Goal: Task Accomplishment & Management: Use online tool/utility

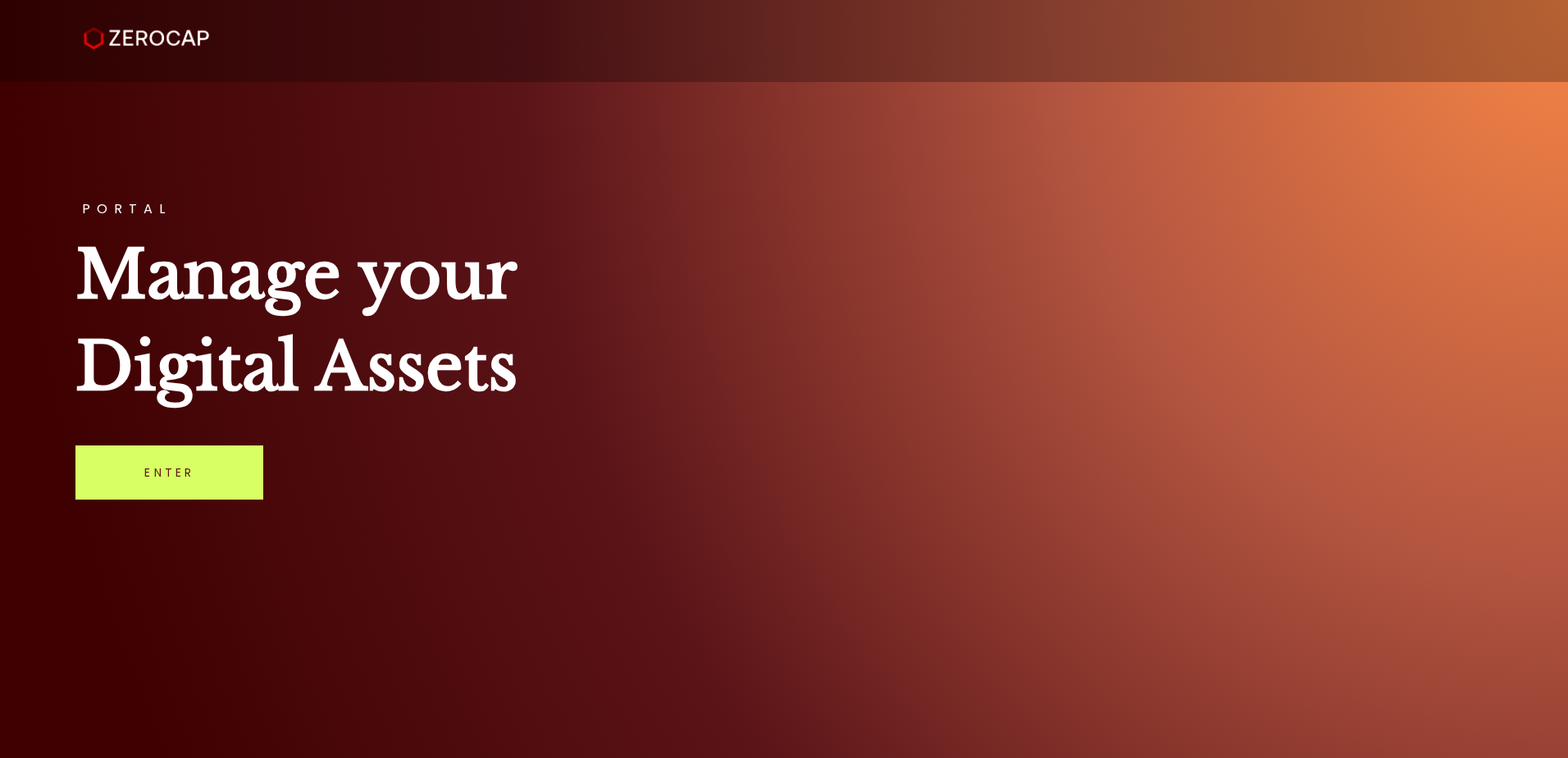
click at [267, 492] on div "PORTAL Manage your Digital Assets Enter" at bounding box center [784, 379] width 1568 height 758
click at [267, 471] on div "PORTAL Manage your Digital Assets Enter" at bounding box center [784, 379] width 1568 height 758
click at [240, 493] on link "Enter" at bounding box center [169, 472] width 187 height 54
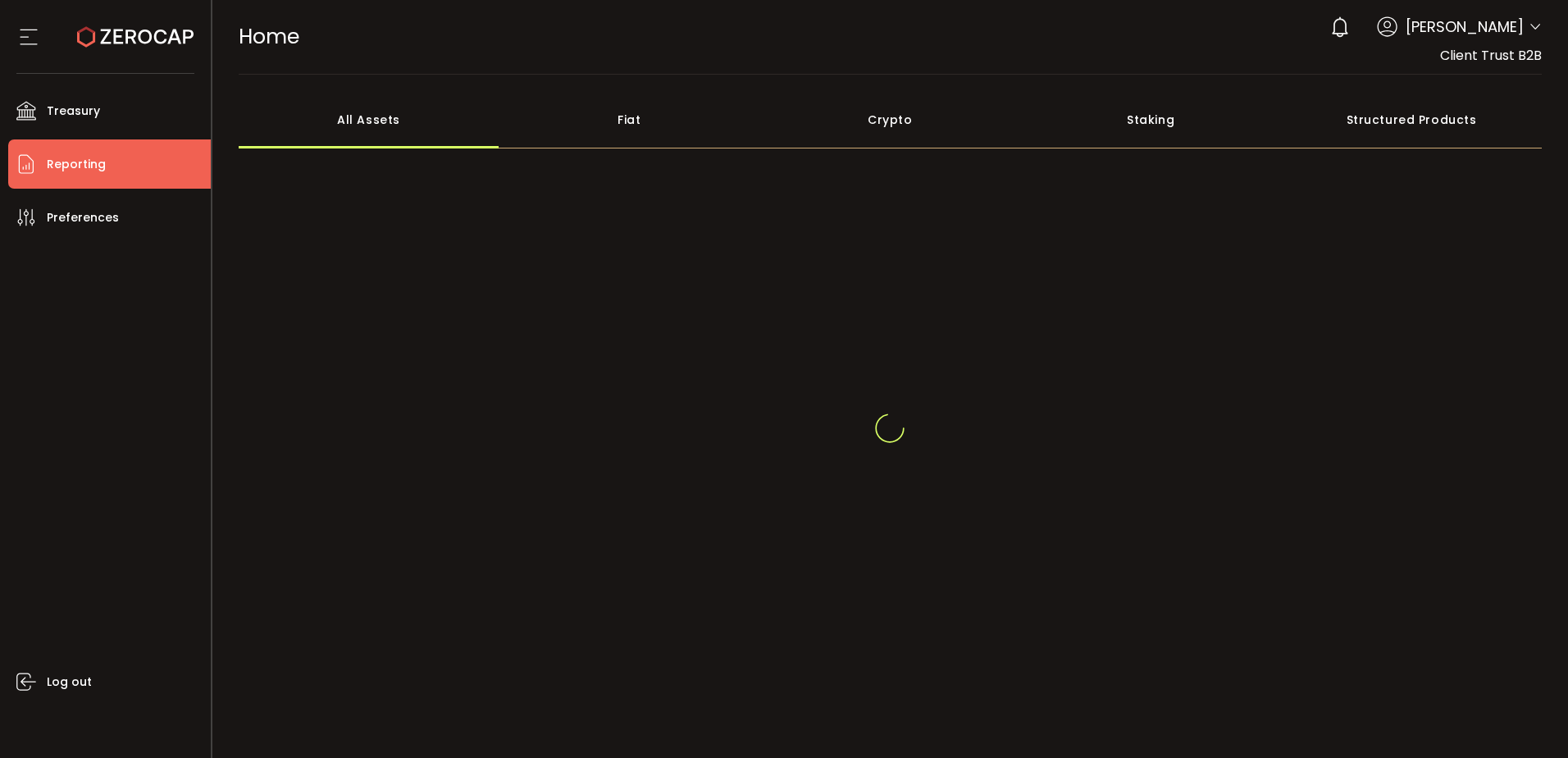
click at [40, 165] on li "Reporting" at bounding box center [109, 164] width 202 height 49
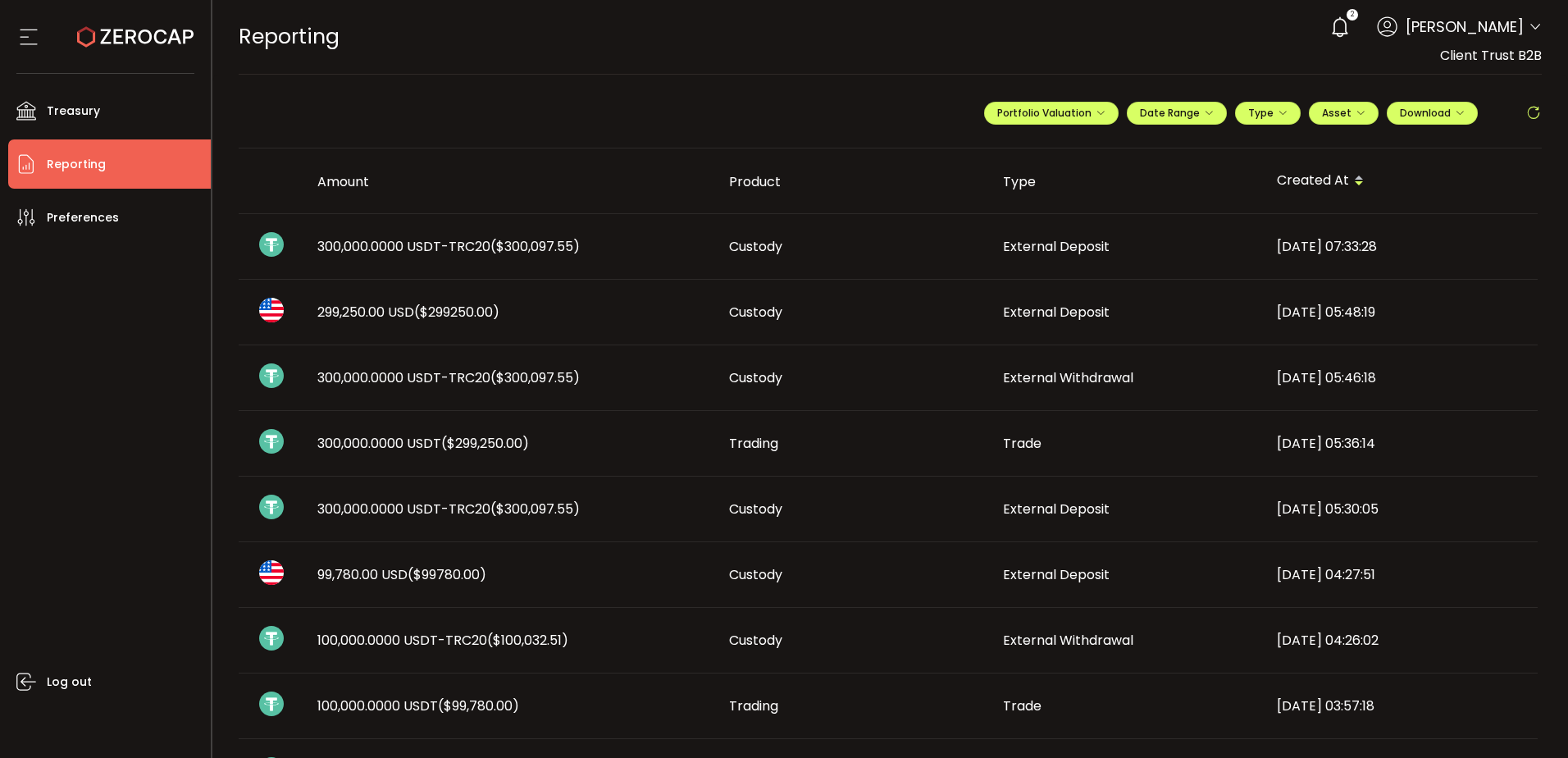
click at [633, 240] on div "300,000.0000 USDT-TRC20 ($300,097.55)" at bounding box center [510, 246] width 412 height 18
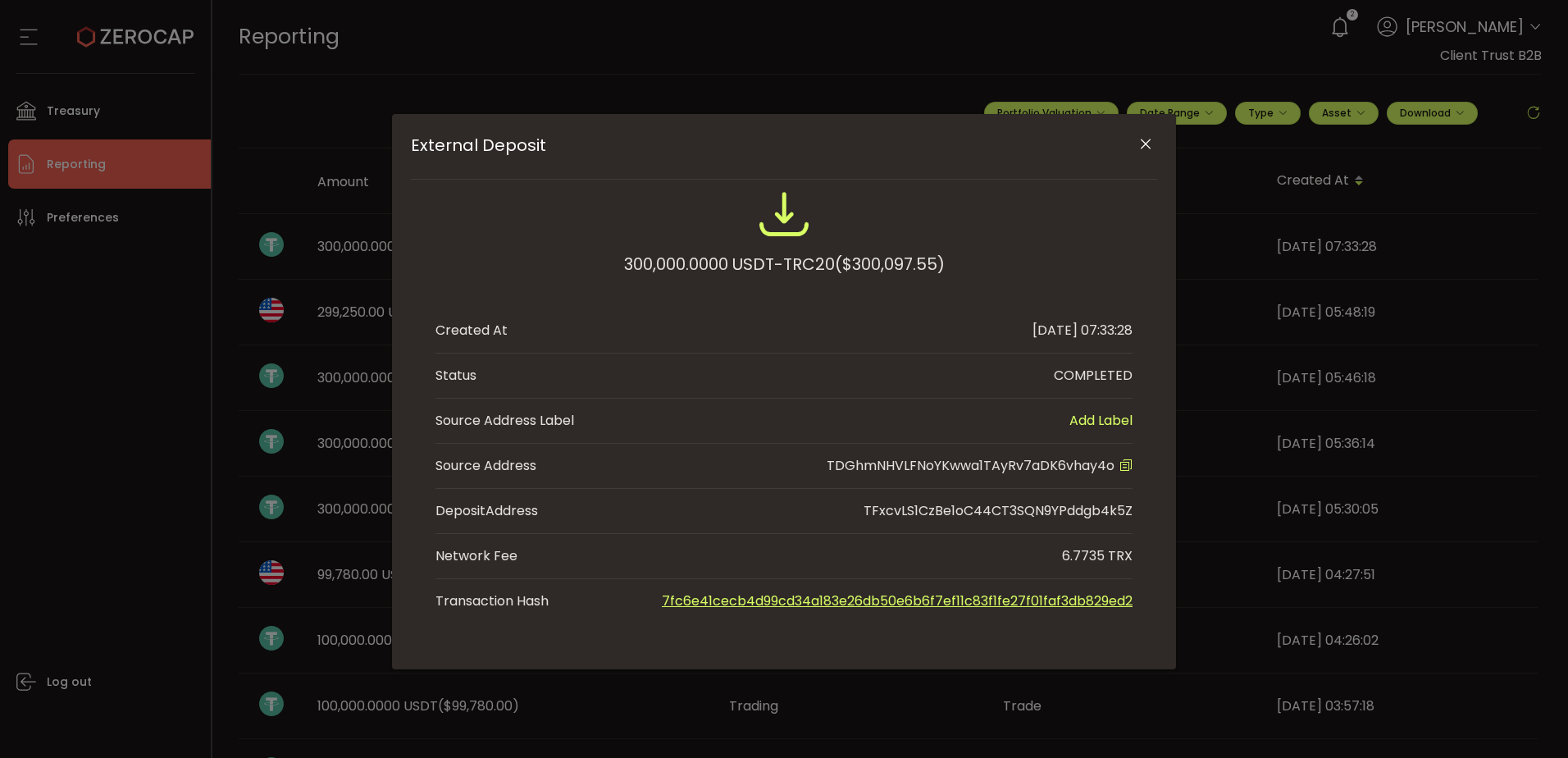
click at [966, 469] on span "TDGhmNHVLFNoYKwwa1TAyRv7aDK6vhay4o" at bounding box center [970, 465] width 288 height 18
copy span "TDGhmNHVLFNoYKwwa1TAyRv7aDK6vhay4o"
click at [1469, 728] on div "External Deposit 300,000.0000 USDT-TRC20 ($300,097.55) Created At 2025-09-22 07…" at bounding box center [784, 379] width 1568 height 758
click at [1146, 145] on icon "Close" at bounding box center [1145, 144] width 17 height 17
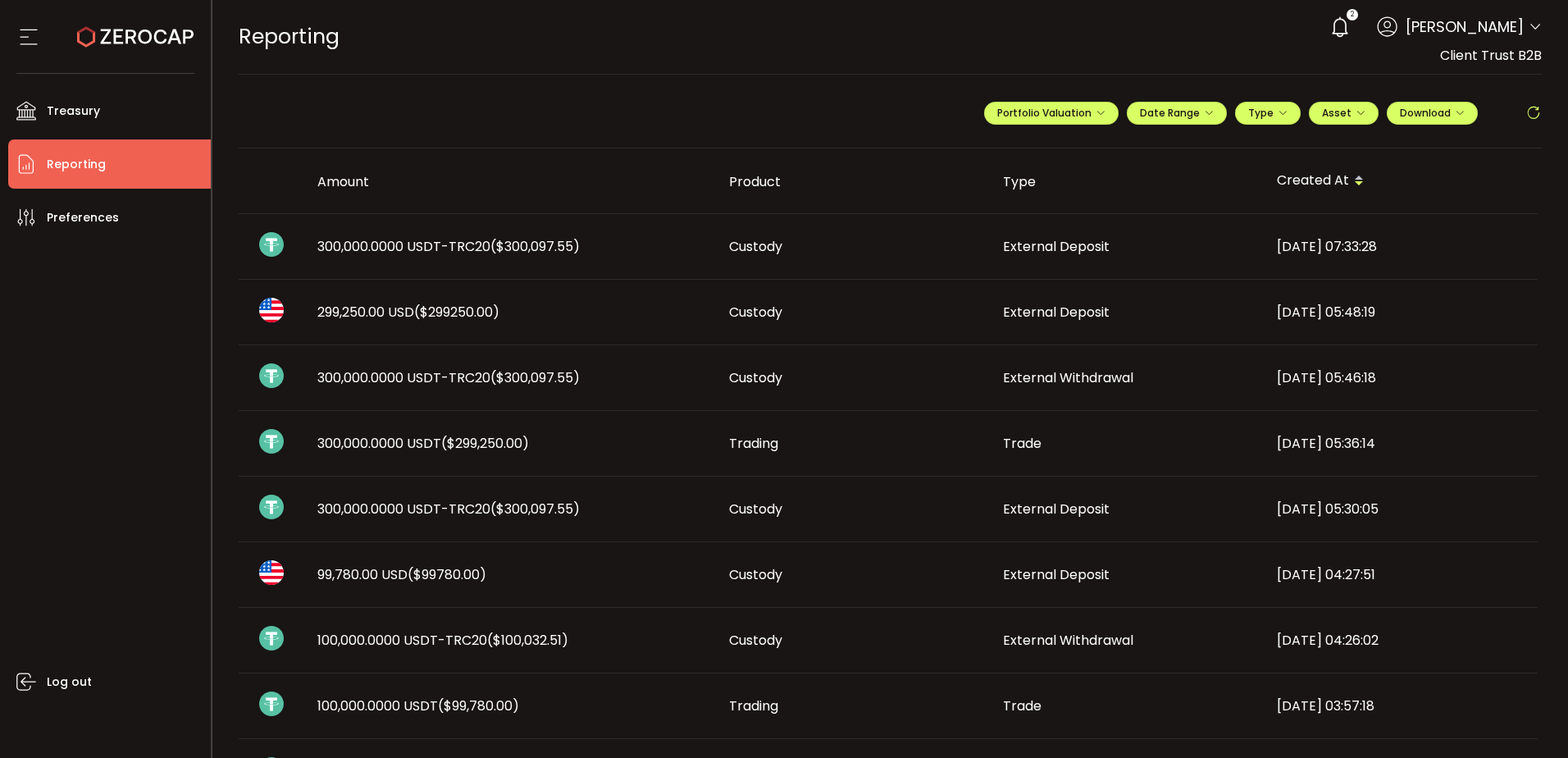
click at [557, 234] on td "300,000.0000 USDT-TRC20 ($300,097.55)" at bounding box center [510, 247] width 412 height 66
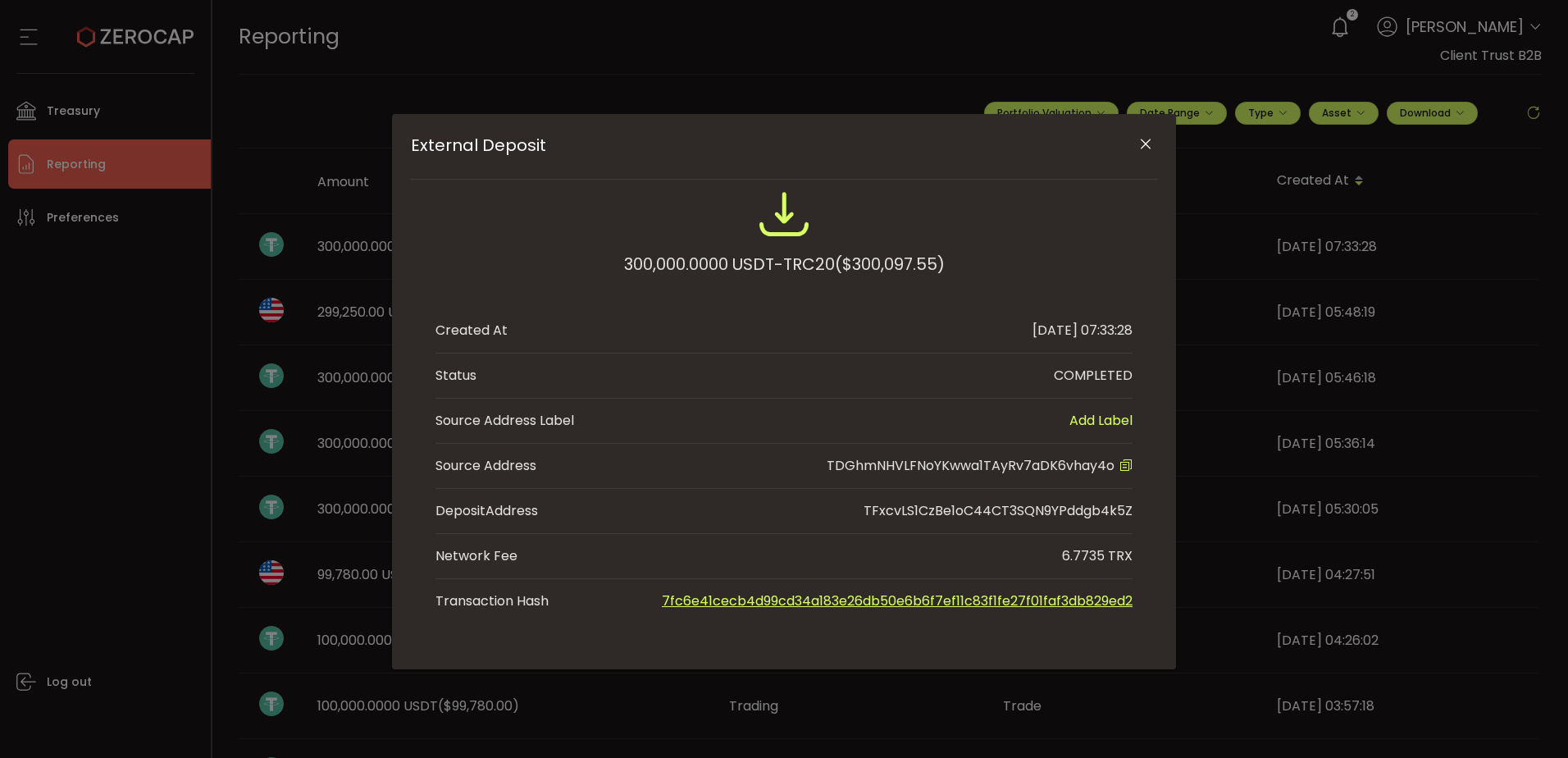
click at [997, 463] on span "TDGhmNHVLFNoYKwwa1TAyRv7aDK6vhay4o" at bounding box center [970, 465] width 288 height 18
copy span "TDGhmNHVLFNoYKwwa1TAyRv7aDK6vhay4o"
click at [908, 393] on li "Status COMPLETED" at bounding box center [784, 376] width 697 height 45
click at [1147, 136] on icon "Close" at bounding box center [1145, 144] width 17 height 17
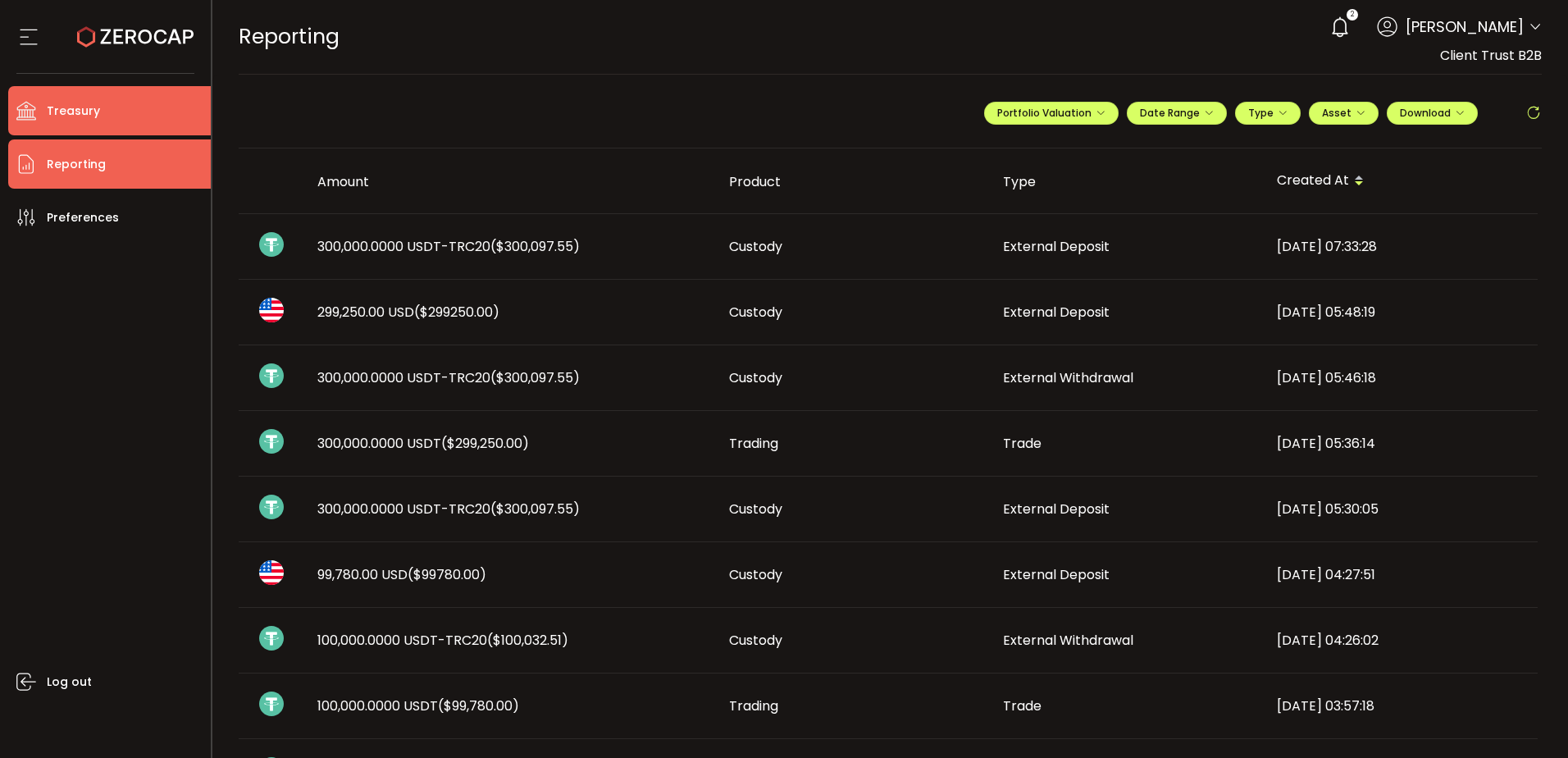
click at [94, 118] on span "Treasury" at bounding box center [73, 111] width 54 height 24
click at [95, 117] on span "Treasury" at bounding box center [73, 111] width 54 height 24
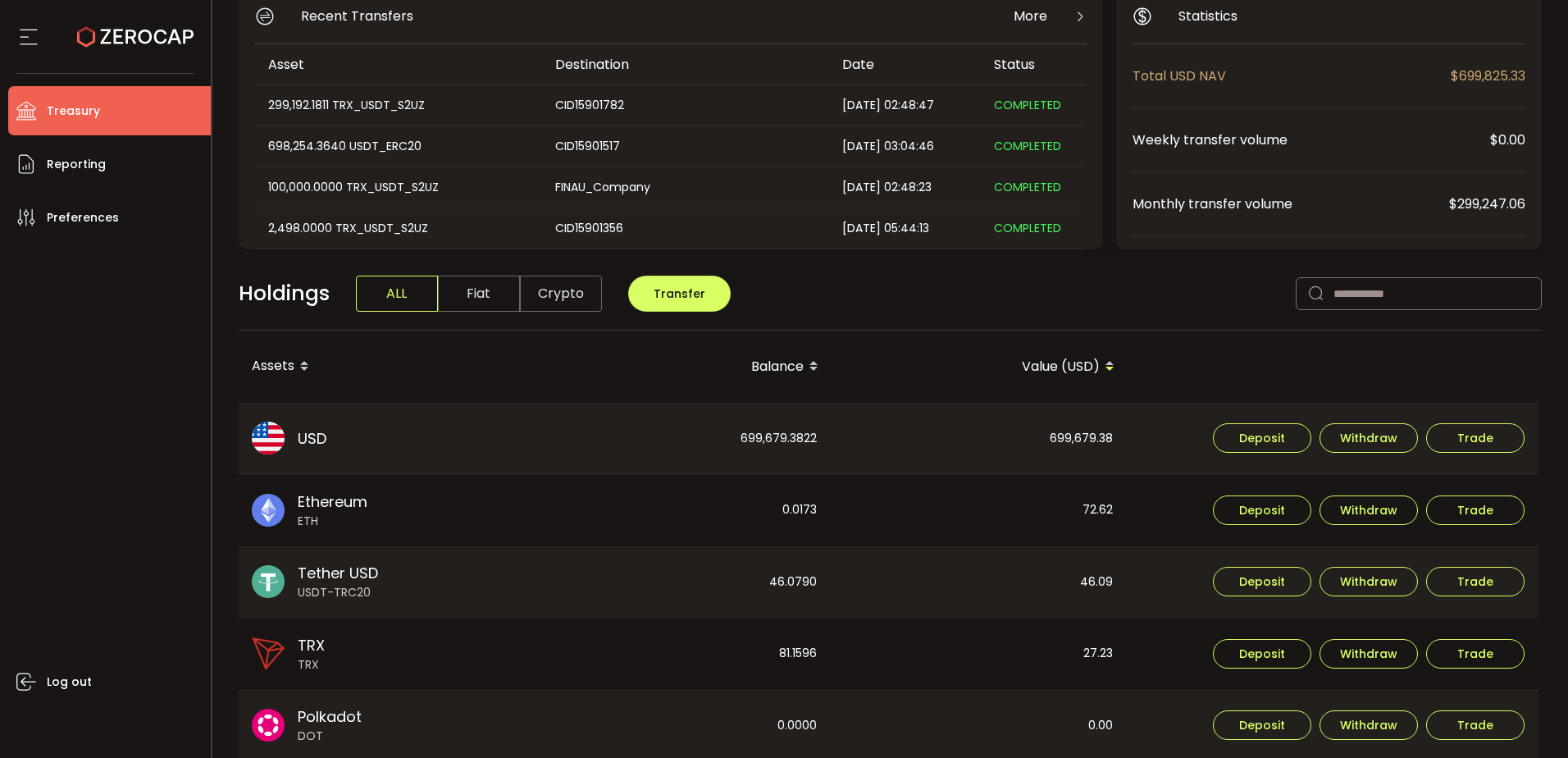
scroll to position [164, 0]
click at [811, 438] on div "699,679.3822" at bounding box center [682, 438] width 295 height 70
click at [1391, 442] on span "Withdraw" at bounding box center [1367, 437] width 57 height 11
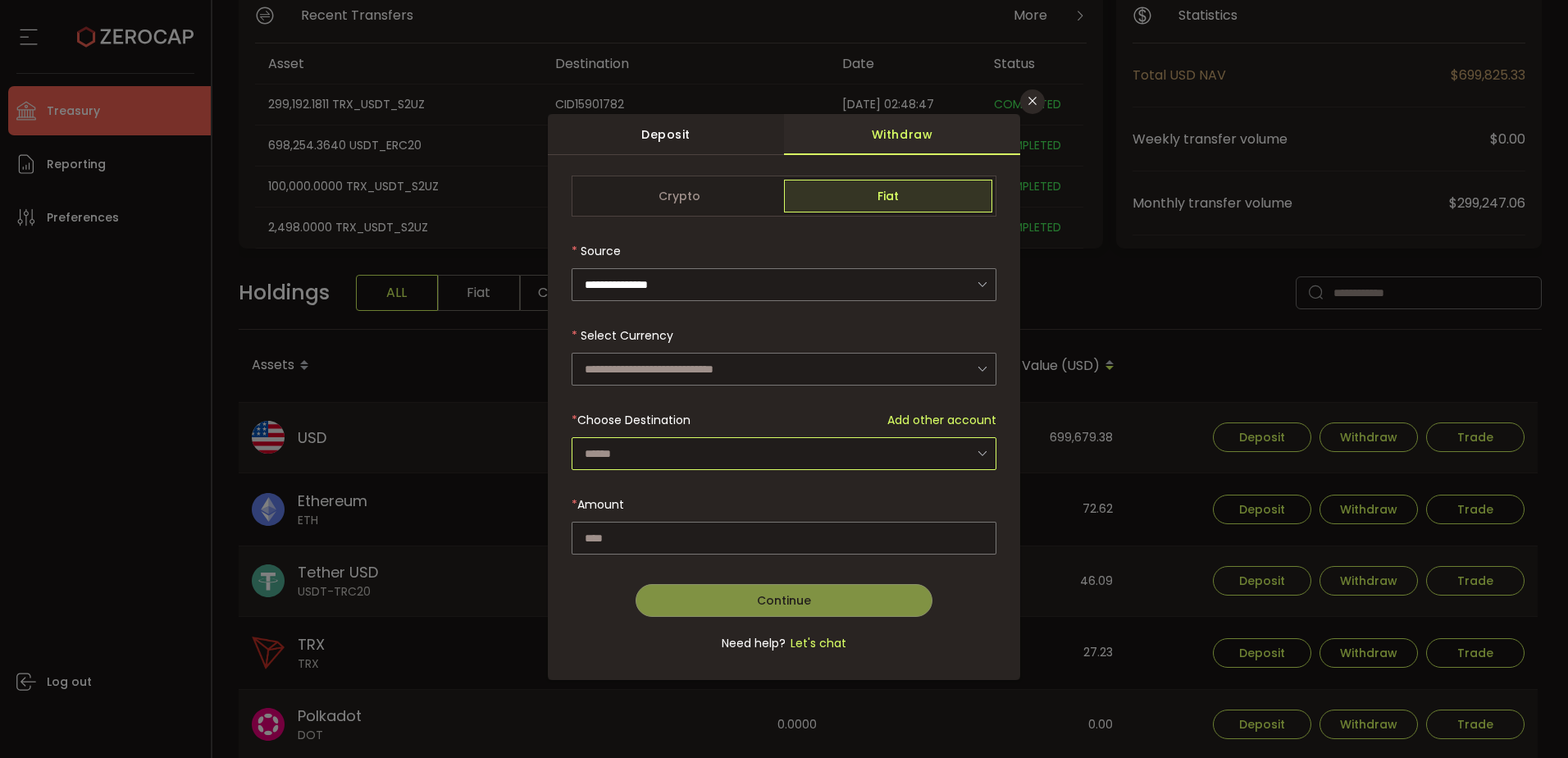
click at [682, 450] on input "dialog" at bounding box center [783, 453] width 425 height 33
click at [666, 356] on input "dialog" at bounding box center [783, 369] width 425 height 33
click at [661, 407] on span "US Dollar (USD)" at bounding box center [631, 412] width 86 height 17
type input "**********"
click at [667, 444] on div "dialog" at bounding box center [783, 423] width 425 height 495
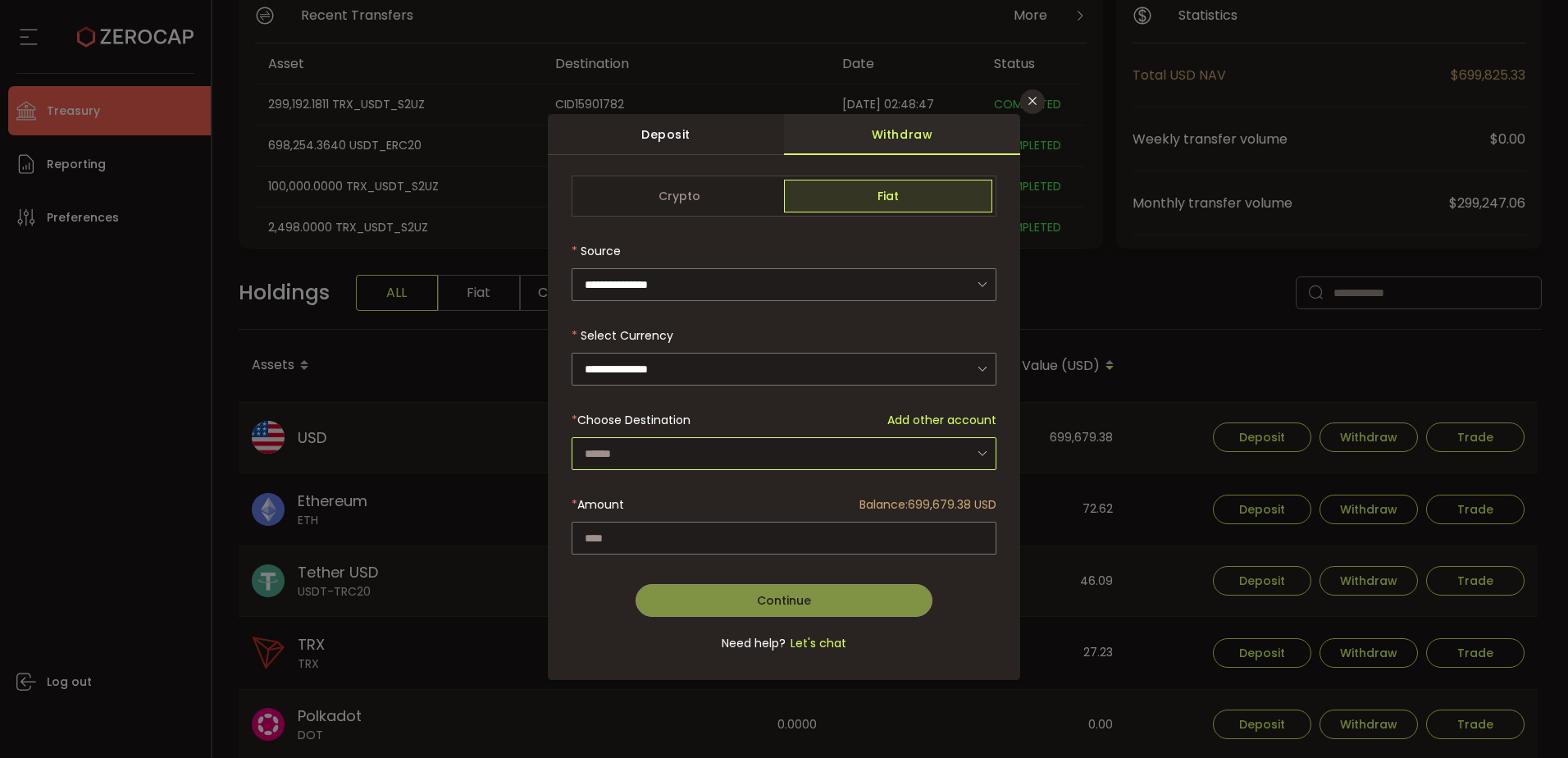
click at [668, 444] on input "dialog" at bounding box center [783, 453] width 425 height 33
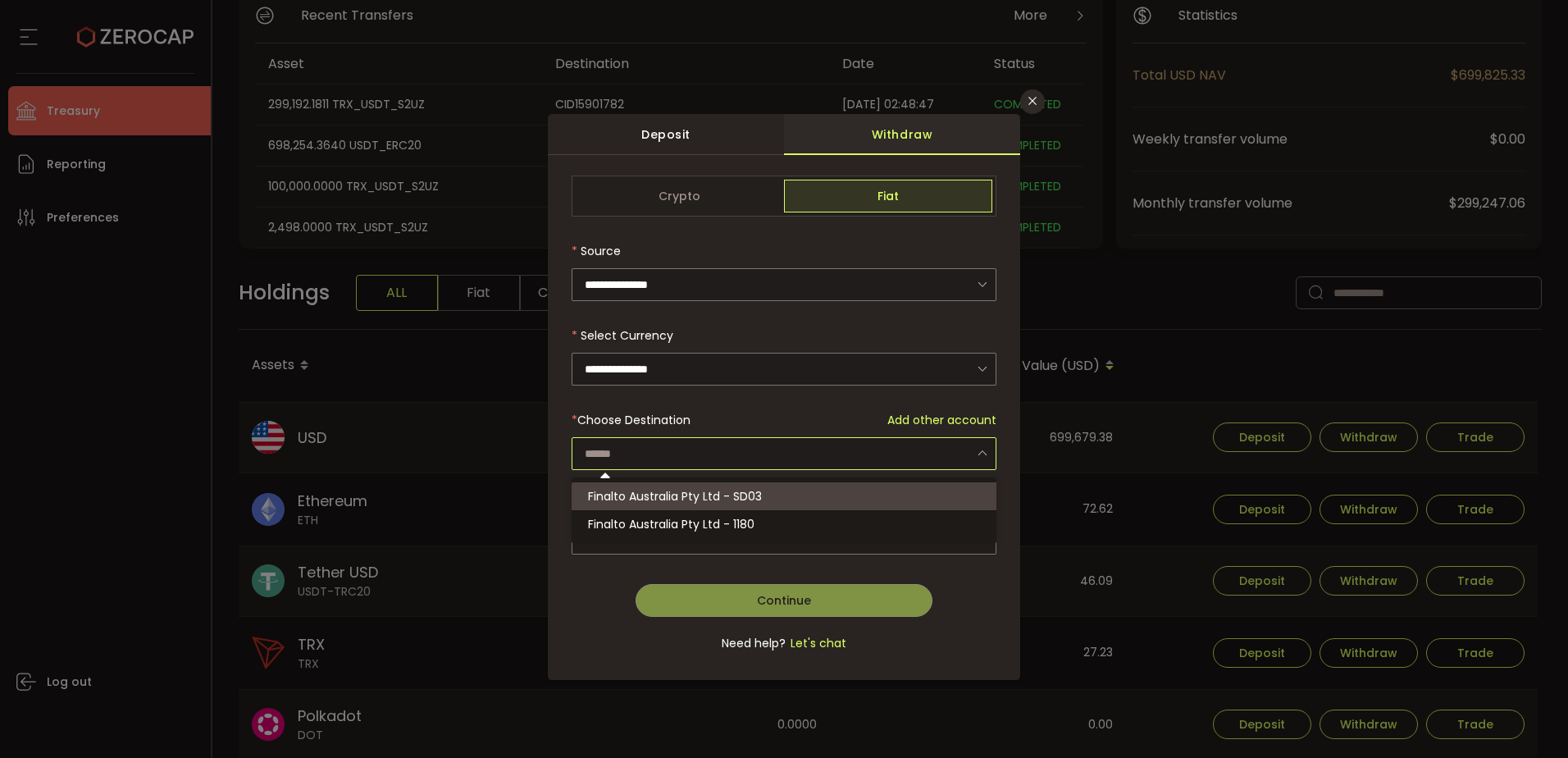
click at [685, 487] on li "Finalto Australia Pty Ltd - SD03" at bounding box center [786, 497] width 429 height 28
type input "**********"
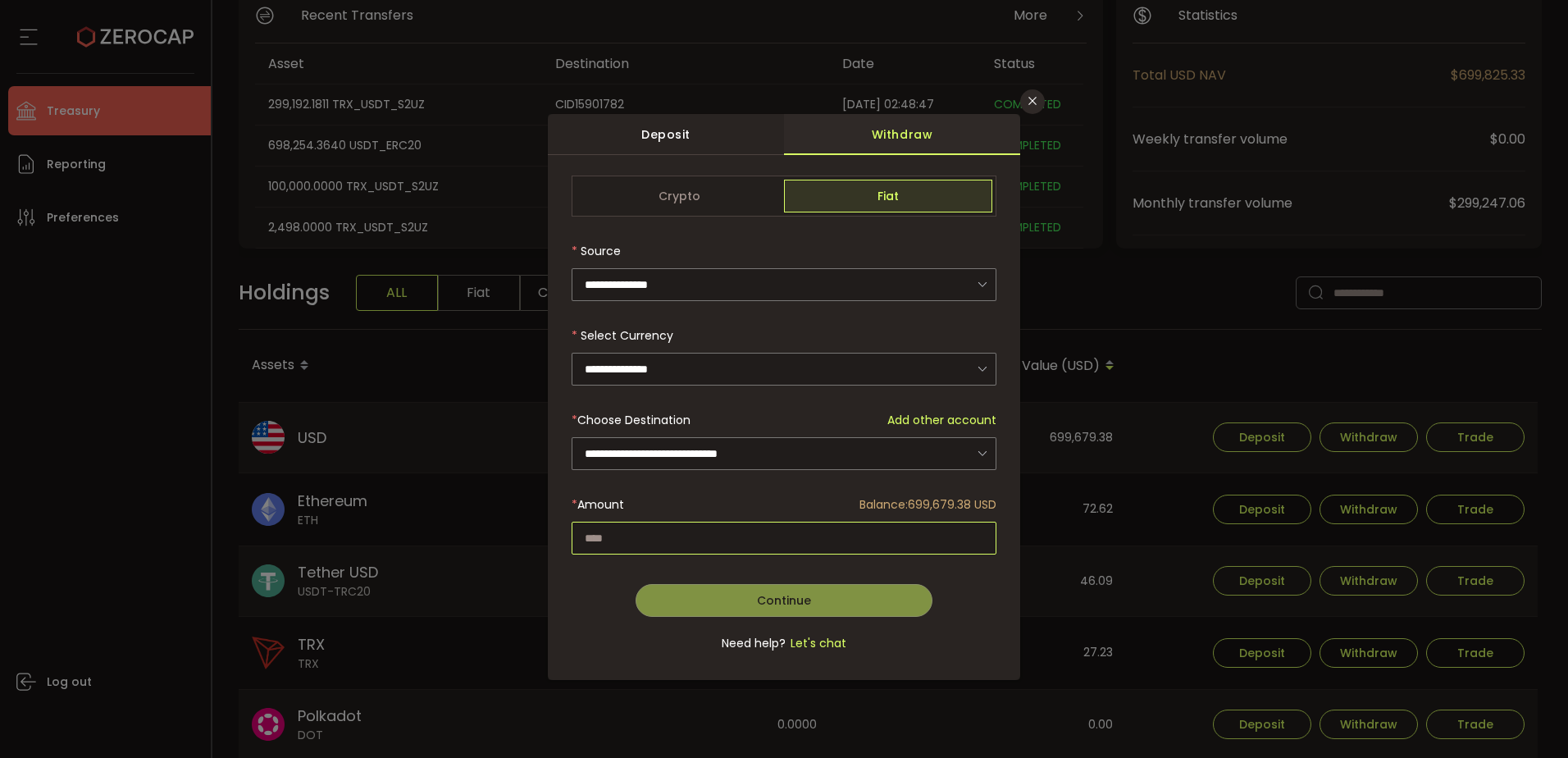
click at [679, 534] on input "dialog" at bounding box center [783, 538] width 425 height 33
paste input "*********"
type input "*********"
click at [777, 604] on span "Continue" at bounding box center [783, 600] width 54 height 17
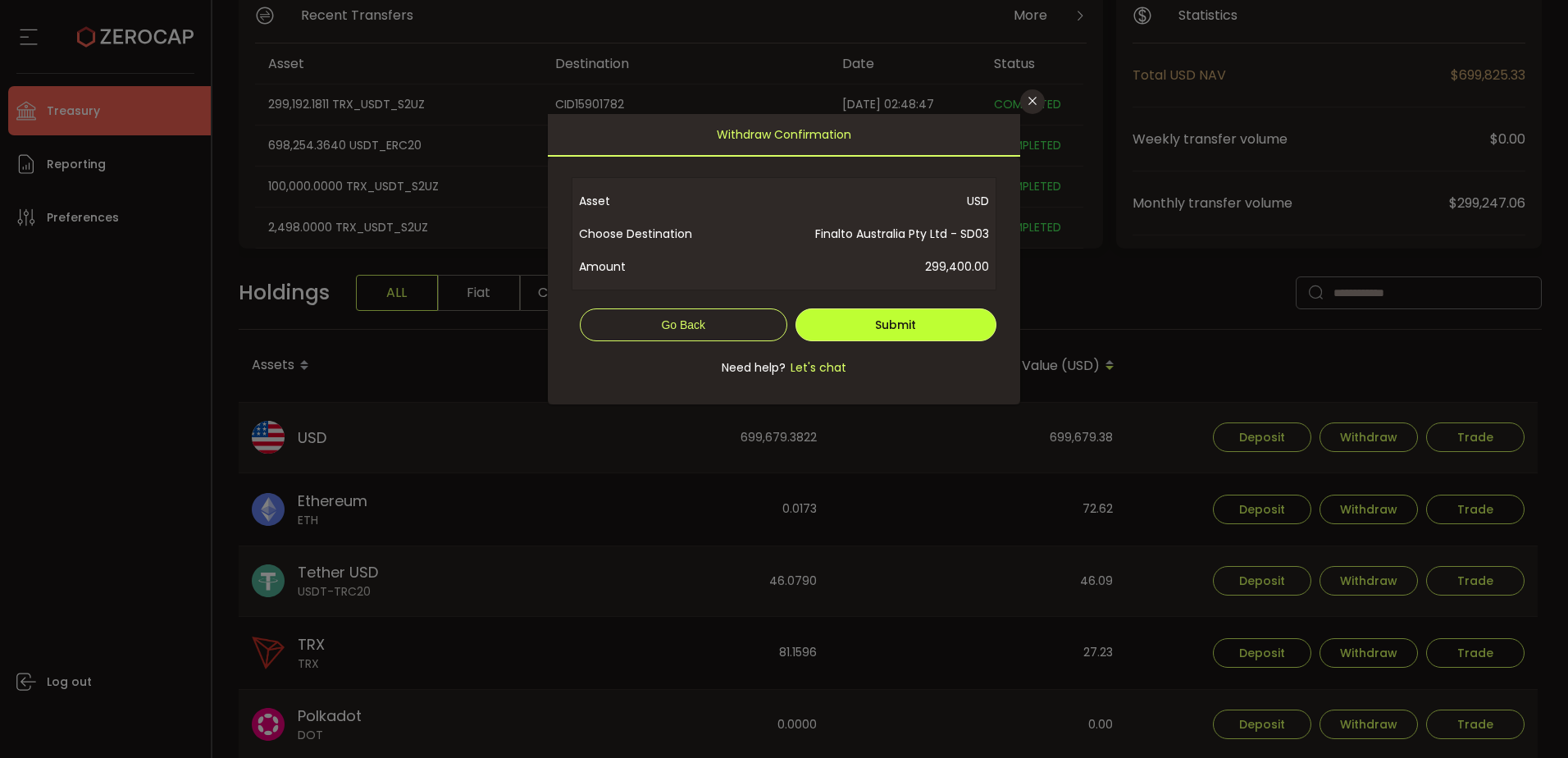
click at [926, 323] on button "Submit" at bounding box center [896, 324] width 201 height 33
